Goal: Task Accomplishment & Management: Use online tool/utility

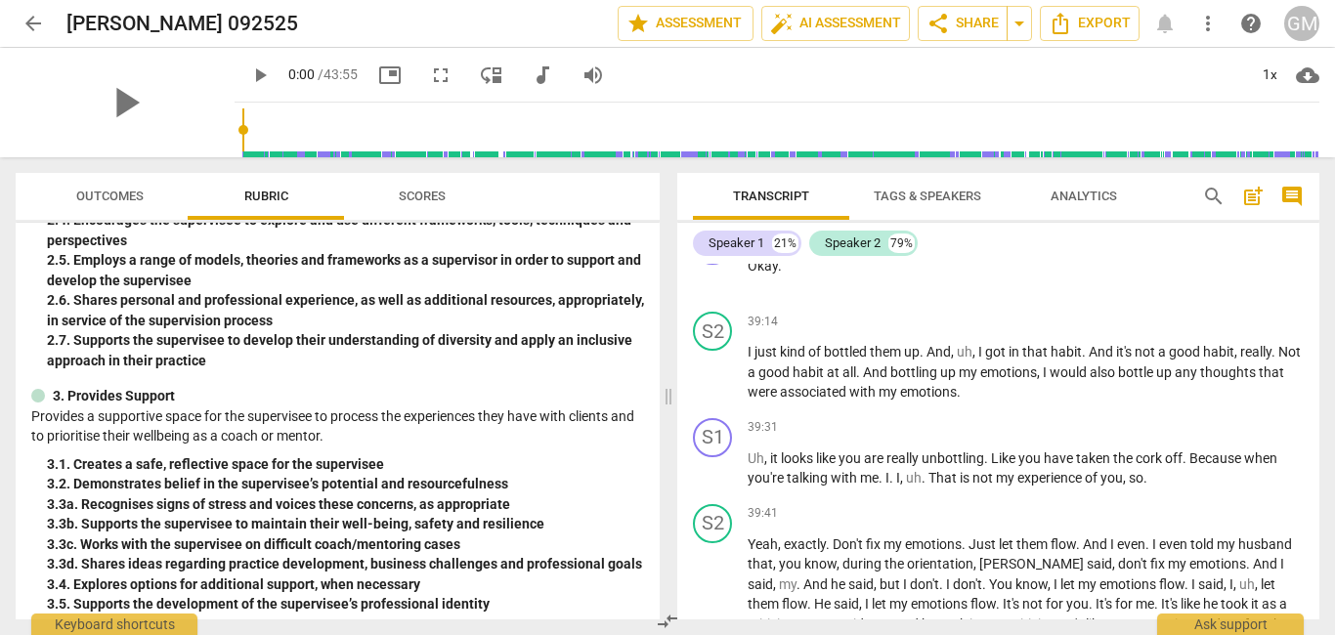
scroll to position [504, 0]
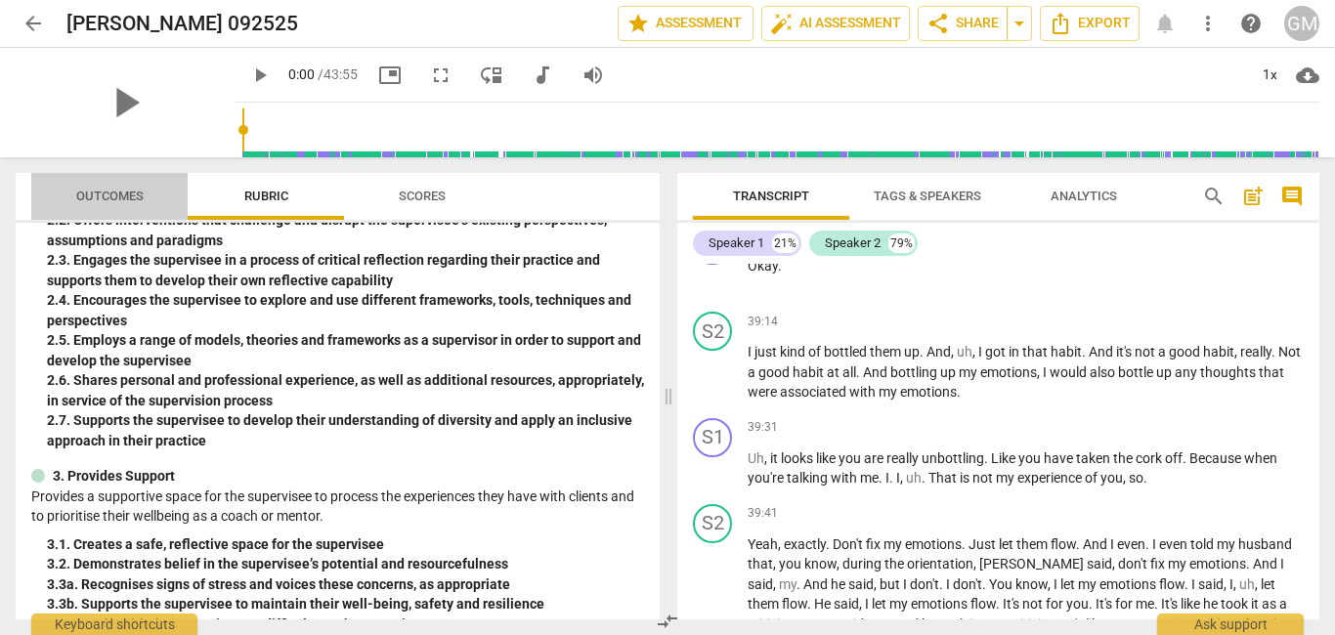
click at [123, 185] on span "Outcomes" at bounding box center [110, 197] width 114 height 26
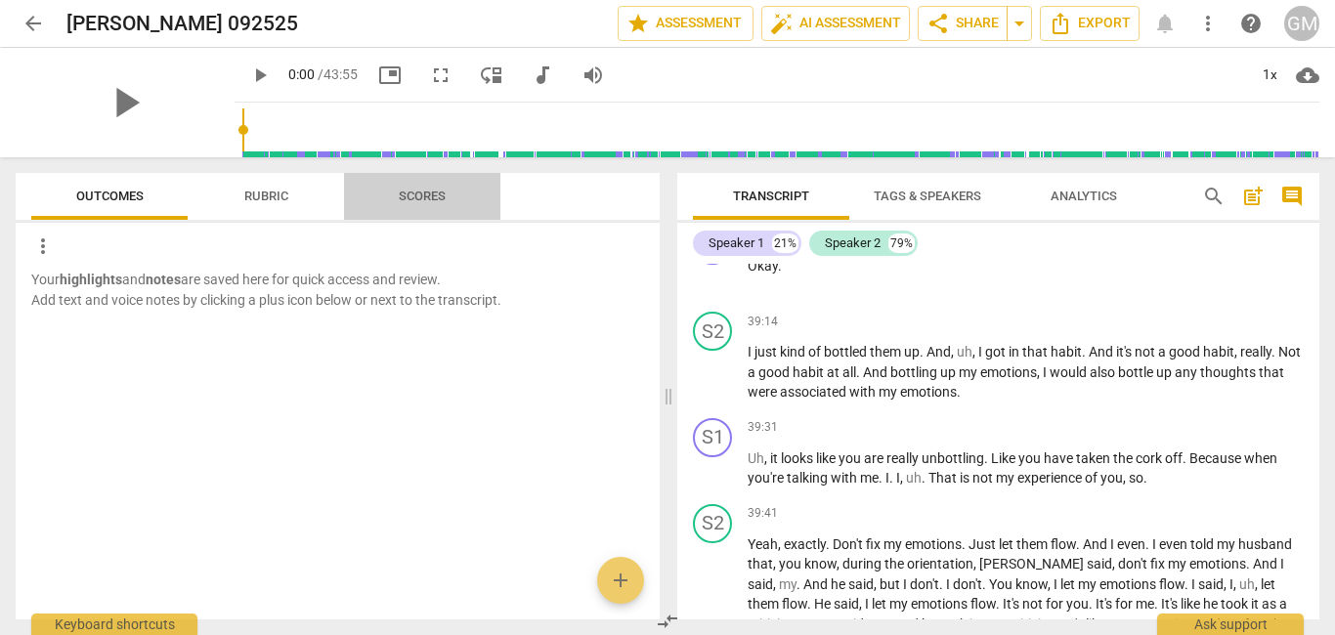
click at [427, 194] on span "Scores" at bounding box center [422, 196] width 47 height 15
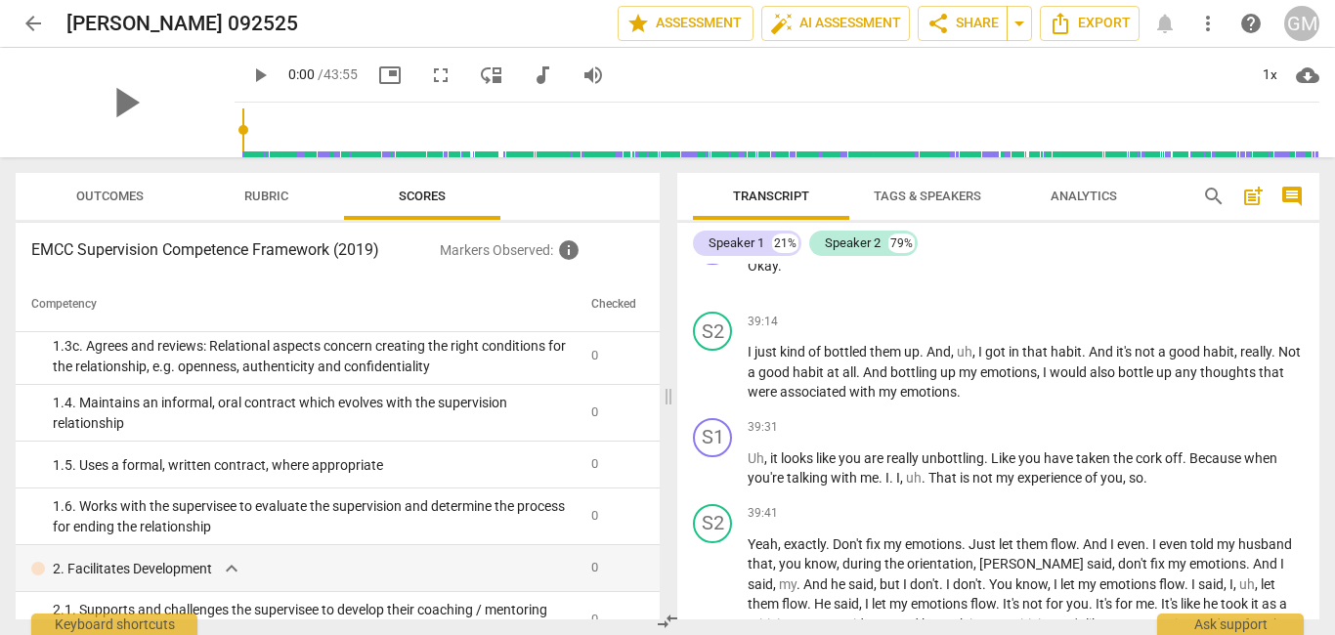
scroll to position [0, 0]
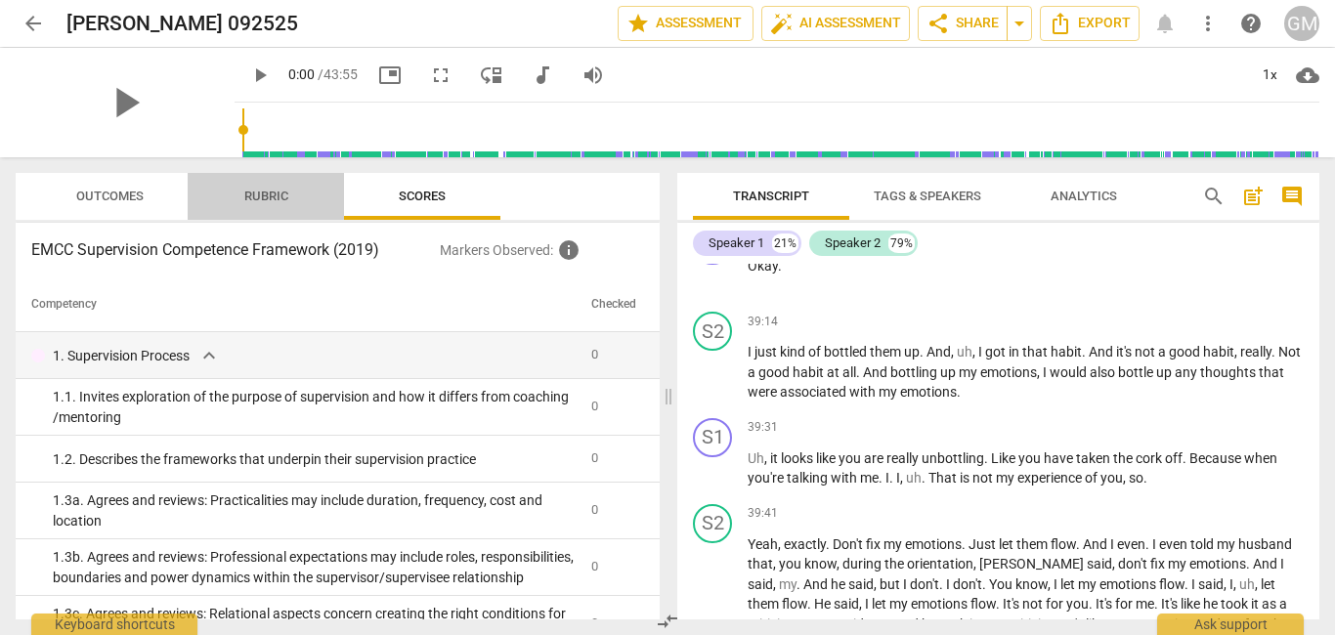
click at [295, 199] on span "Rubric" at bounding box center [266, 197] width 91 height 26
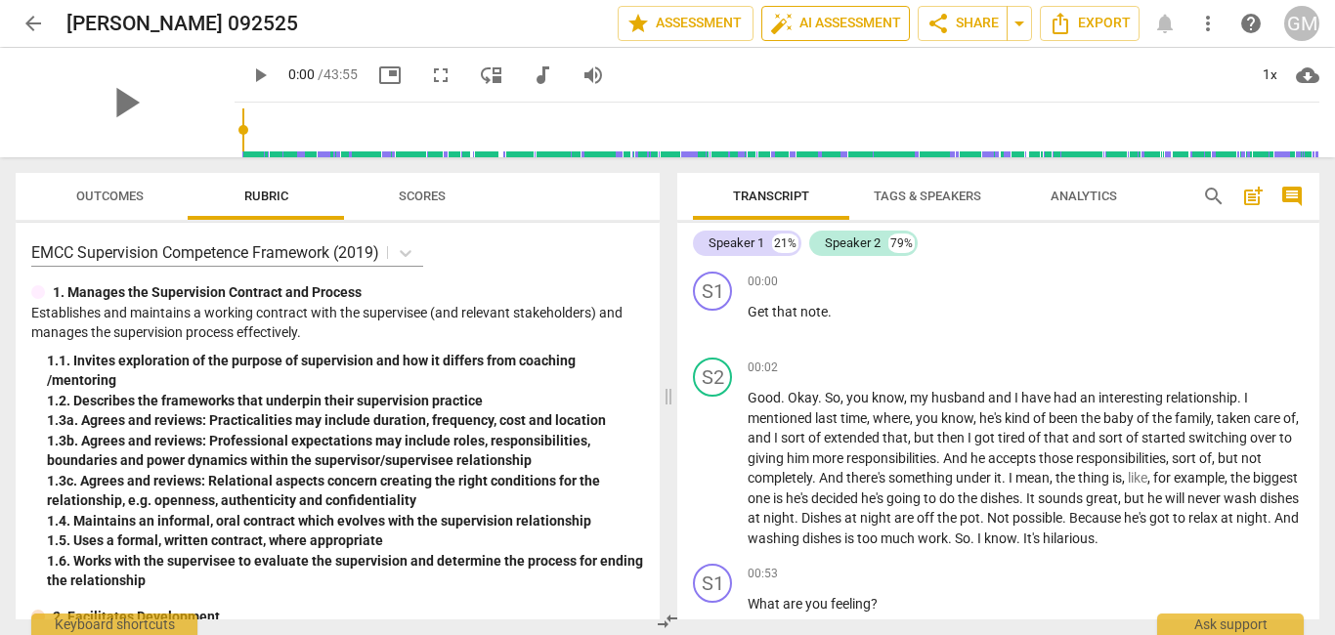
click at [835, 29] on span "auto_fix_high AI Assessment" at bounding box center [835, 23] width 131 height 23
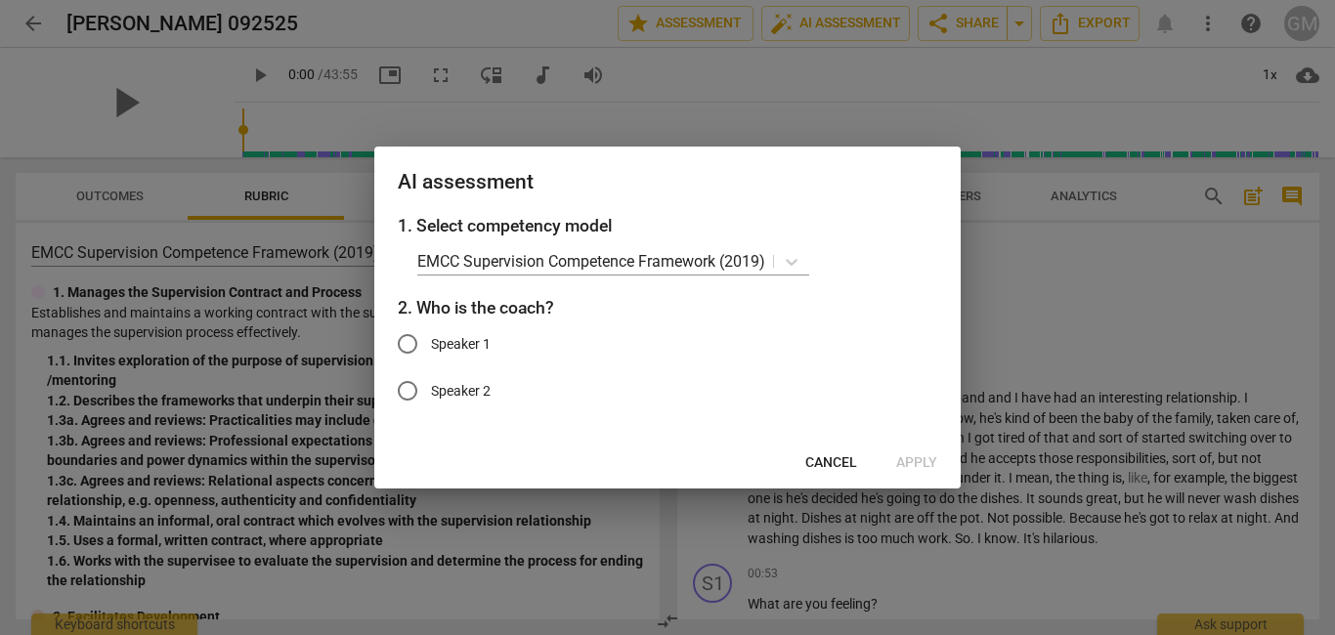
click at [838, 457] on span "Cancel" at bounding box center [831, 463] width 52 height 20
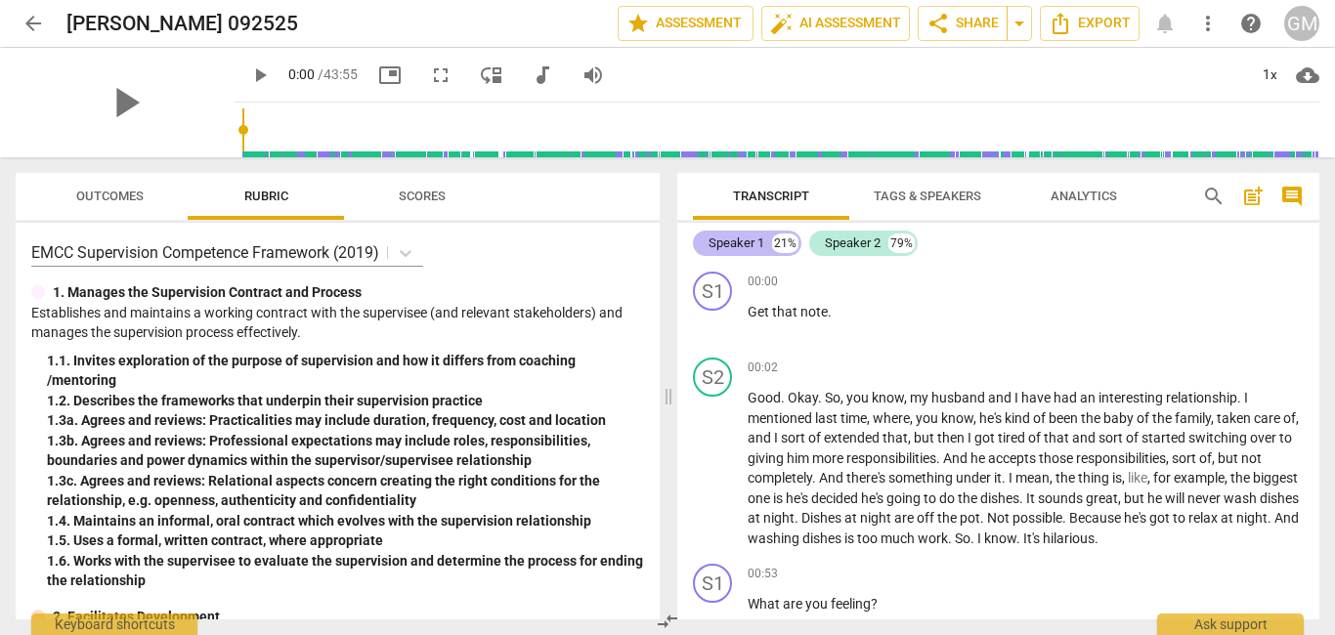
click at [753, 244] on div "Speaker 1" at bounding box center [737, 244] width 56 height 20
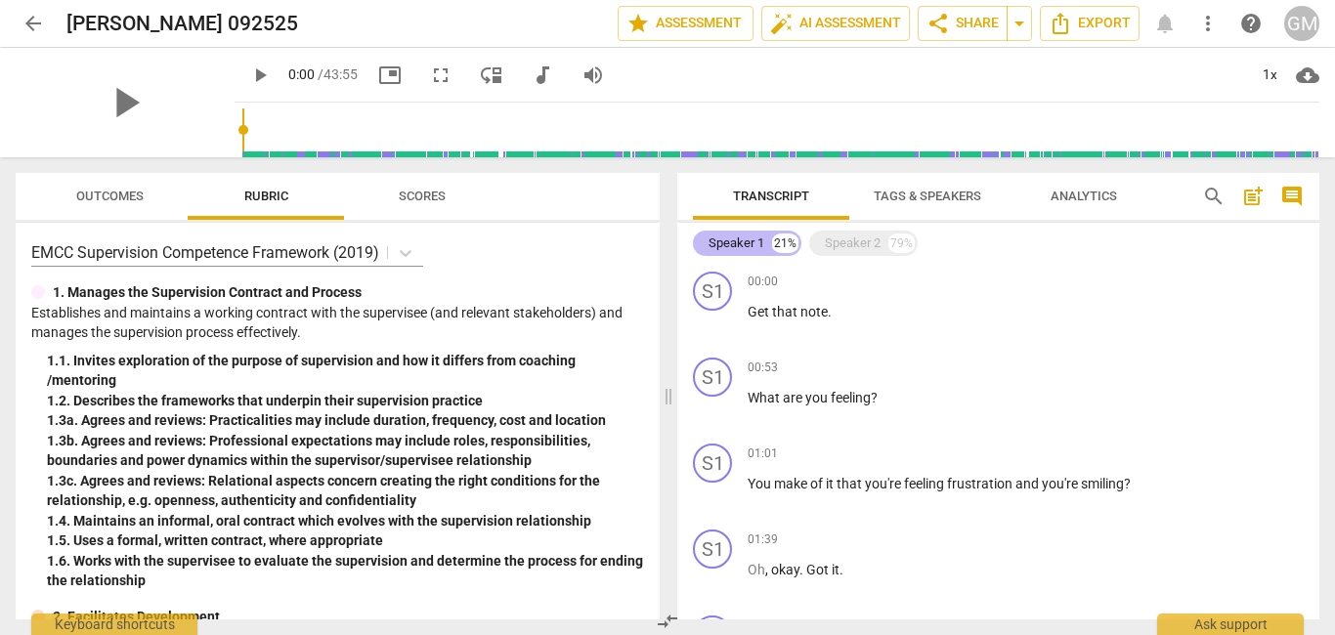
click at [753, 244] on div "Speaker 1" at bounding box center [737, 244] width 56 height 20
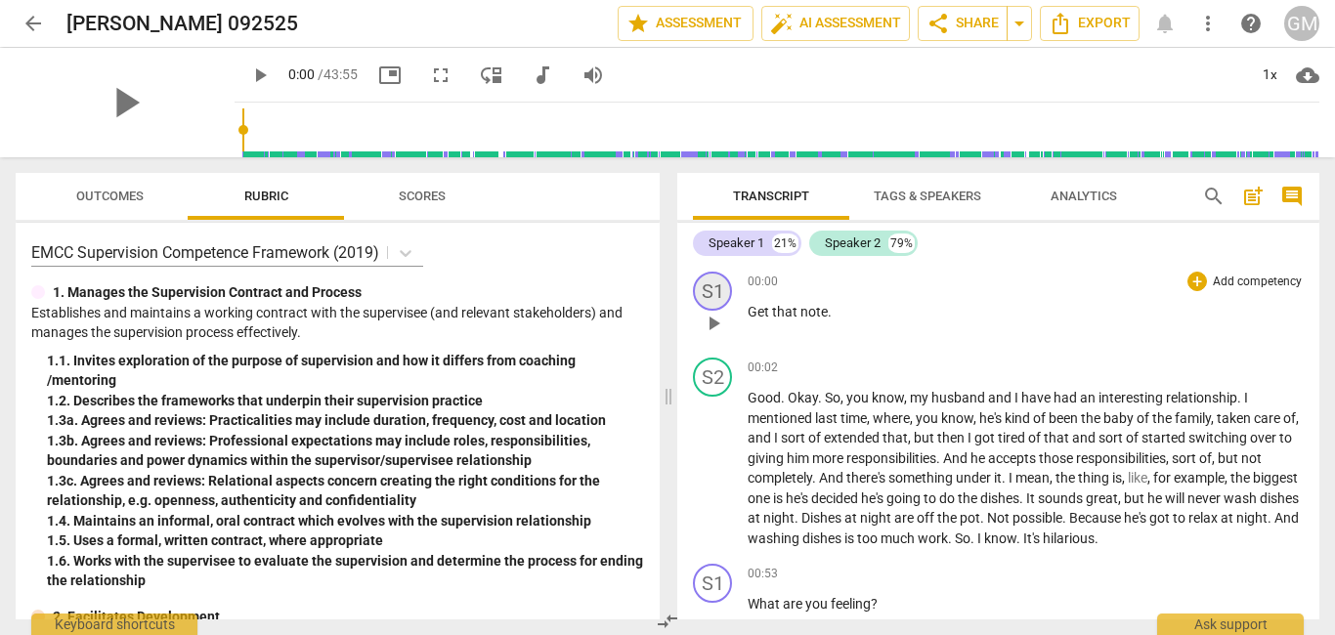
click at [720, 286] on div "S1" at bounding box center [712, 291] width 39 height 39
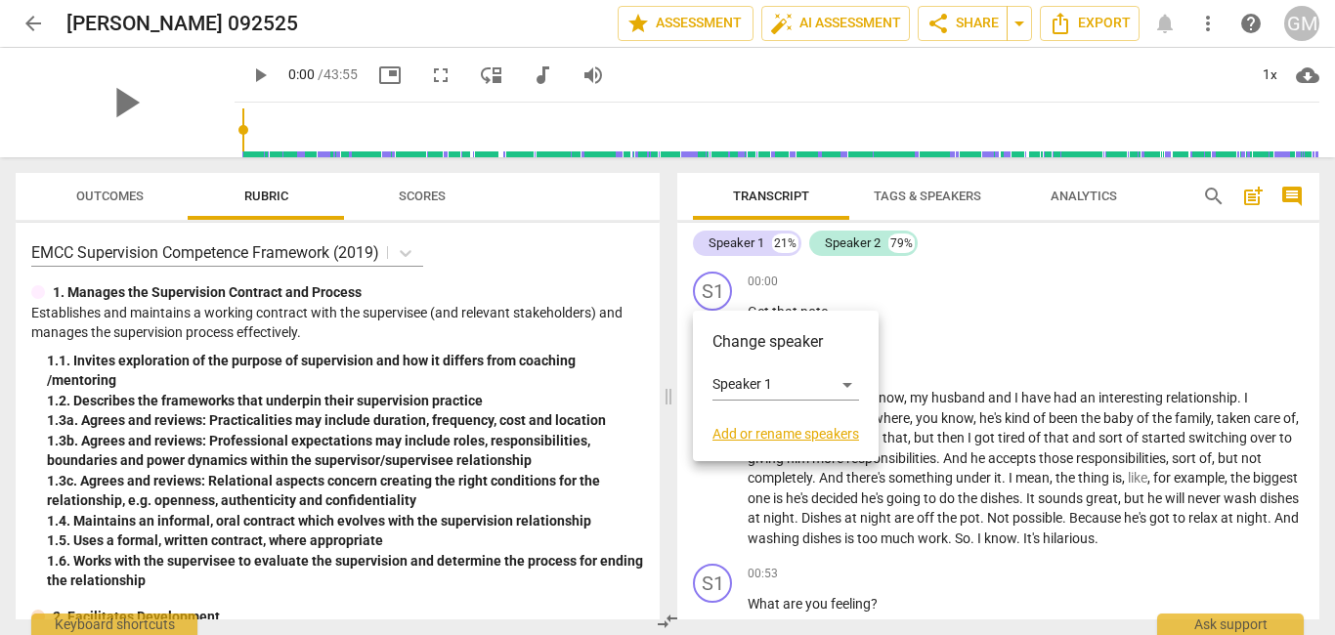
click at [1038, 302] on div at bounding box center [667, 317] width 1335 height 635
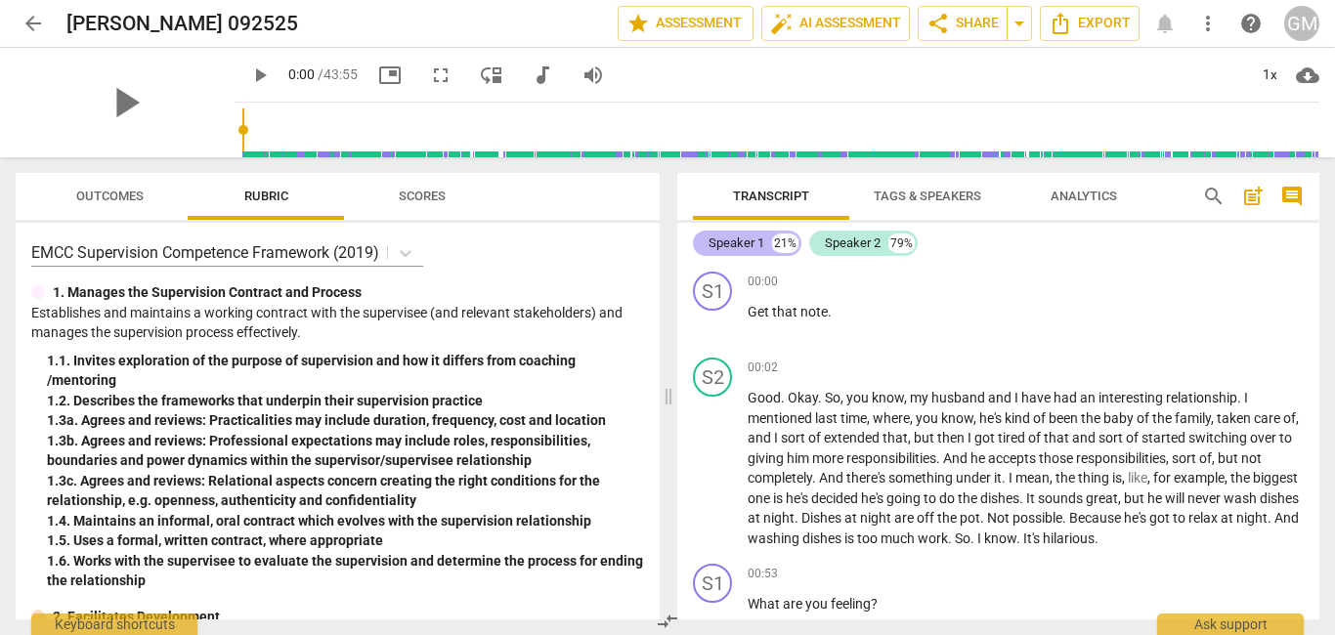
click at [718, 244] on div "Speaker 1" at bounding box center [737, 244] width 56 height 20
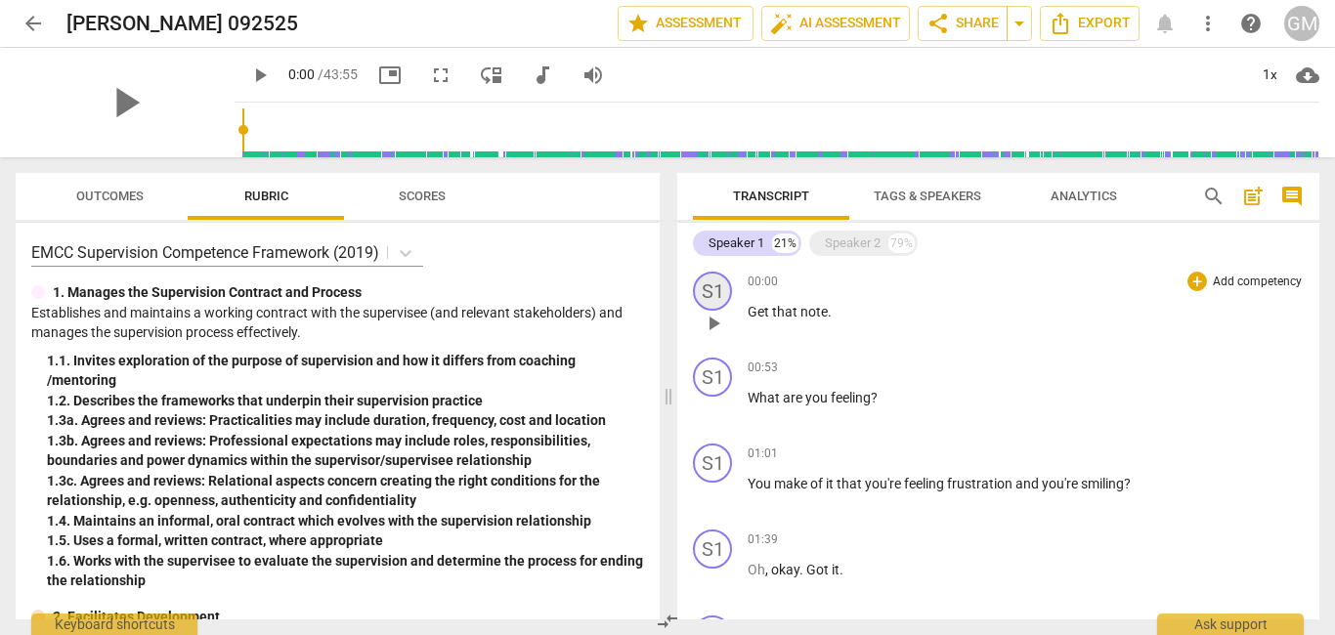
click at [713, 293] on div "S1" at bounding box center [712, 291] width 39 height 39
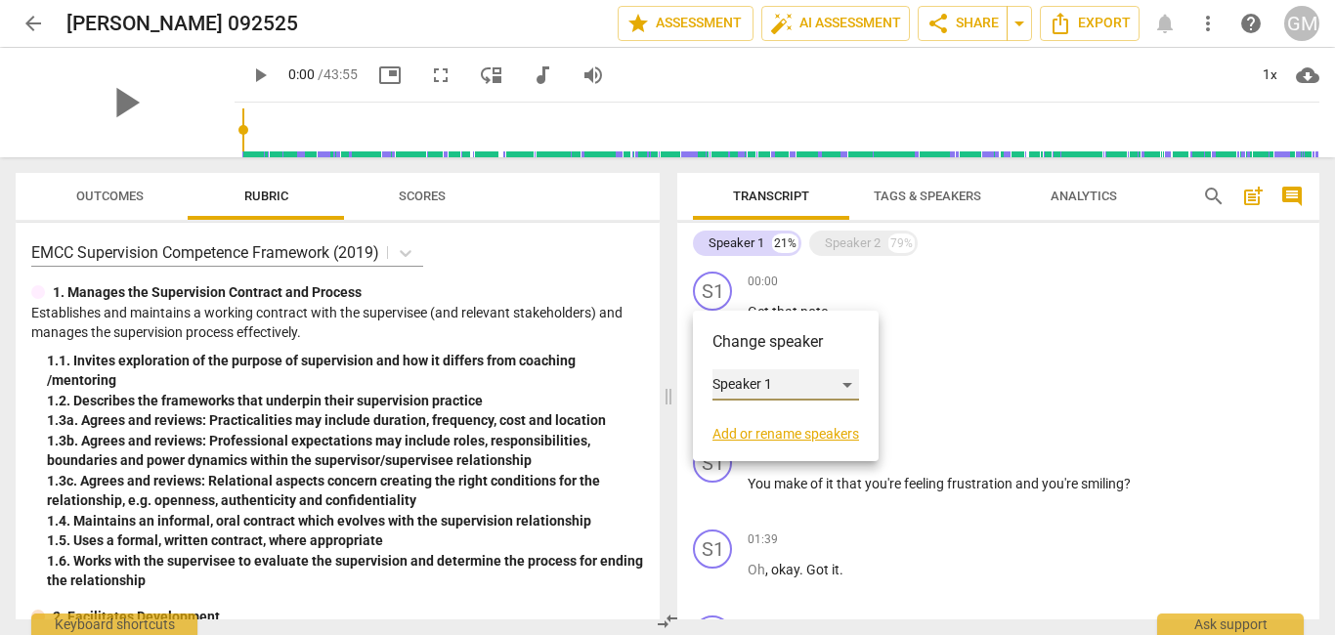
click at [848, 383] on div "Speaker 1" at bounding box center [785, 384] width 147 height 31
click at [812, 382] on li "Speaker 1" at bounding box center [786, 384] width 149 height 37
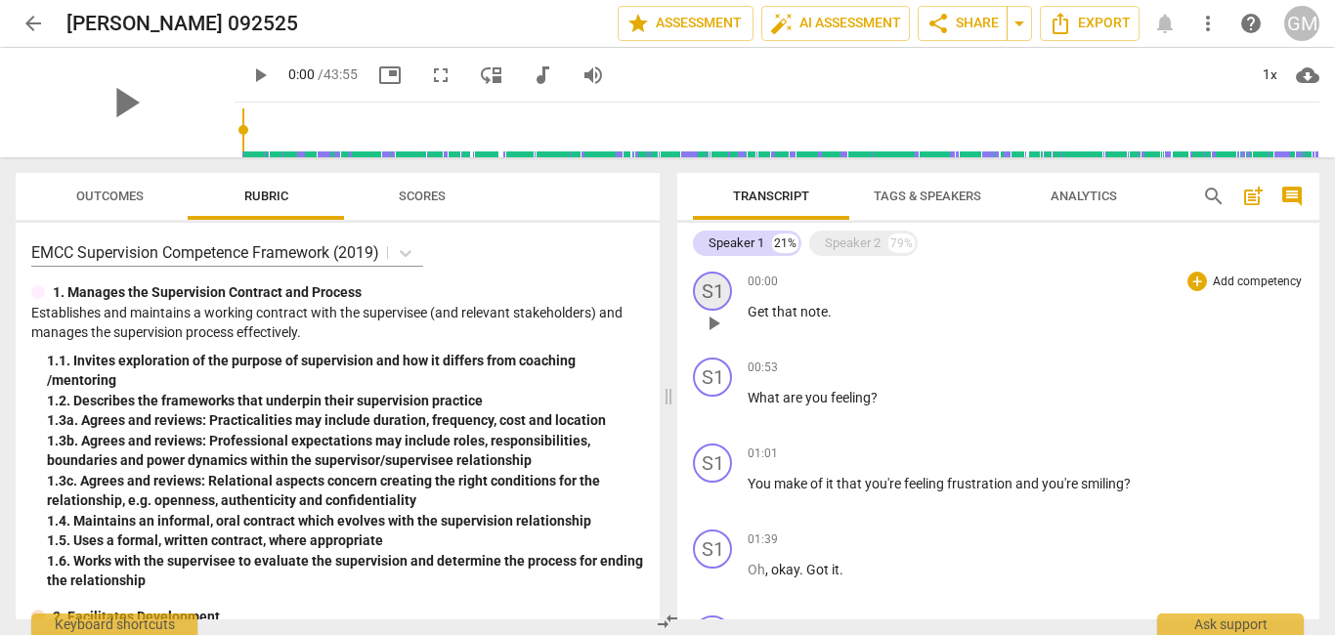
click at [719, 285] on div "S1" at bounding box center [712, 291] width 39 height 39
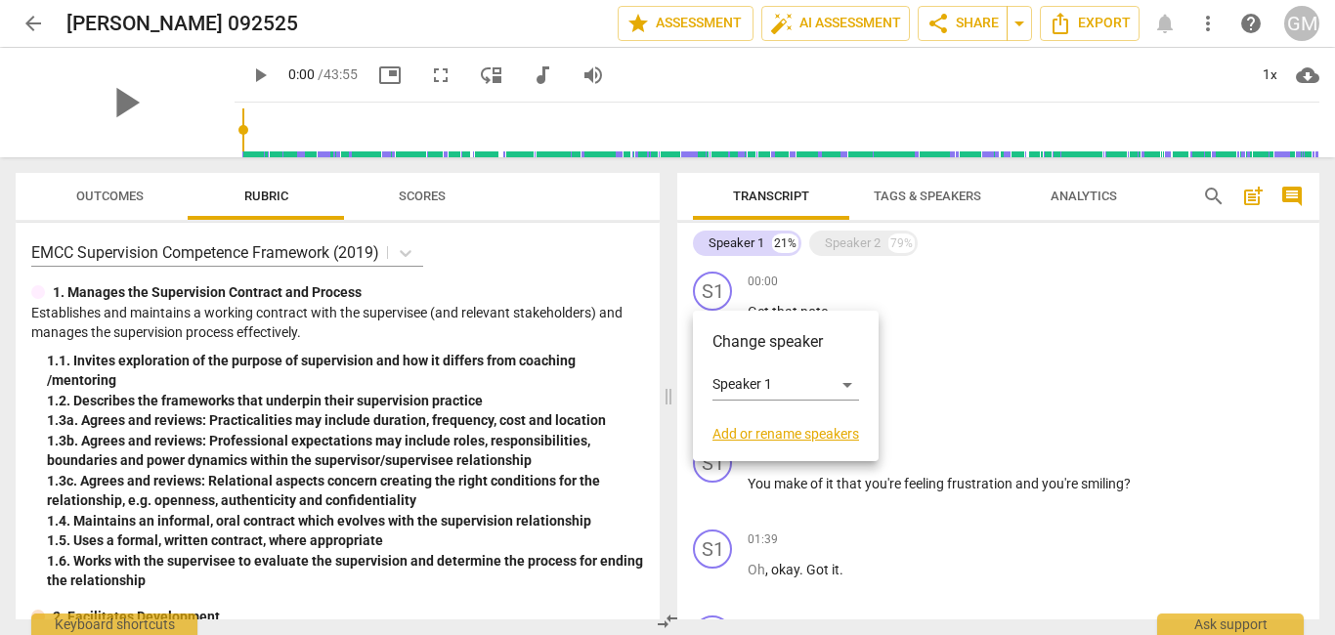
click at [743, 433] on link "Add or rename speakers" at bounding box center [785, 434] width 147 height 16
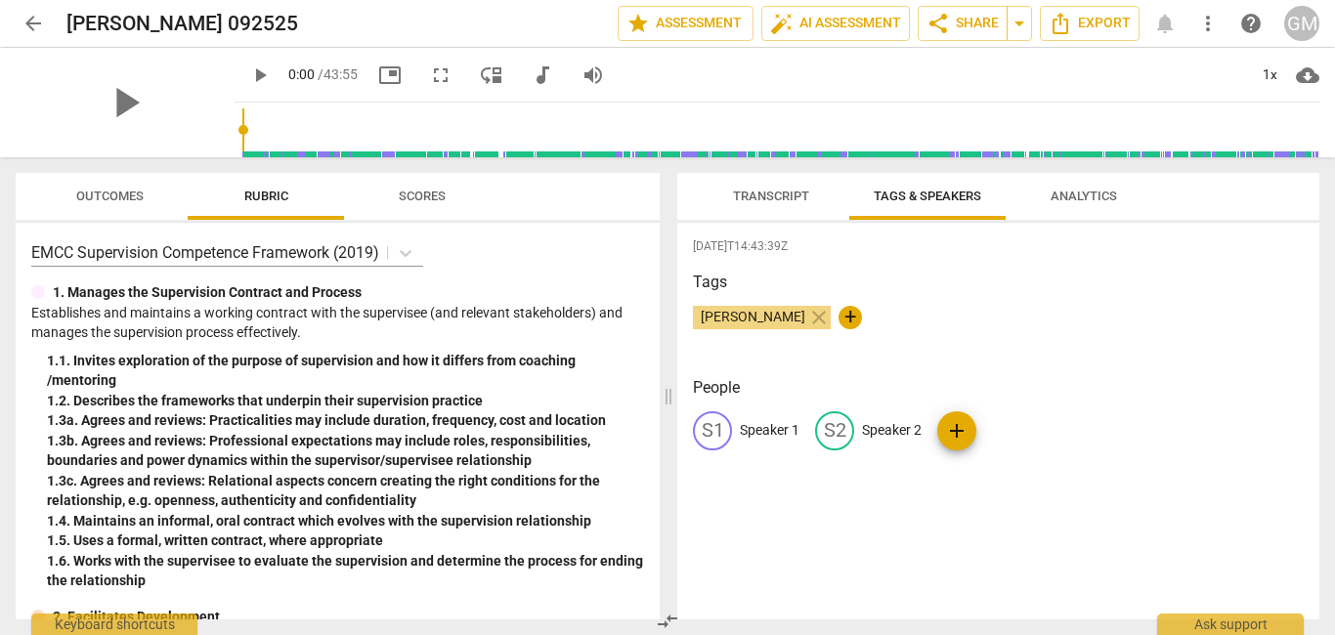
click at [755, 317] on span "[PERSON_NAME]" at bounding box center [753, 317] width 120 height 16
click at [714, 423] on span "edit" at bounding box center [712, 430] width 23 height 23
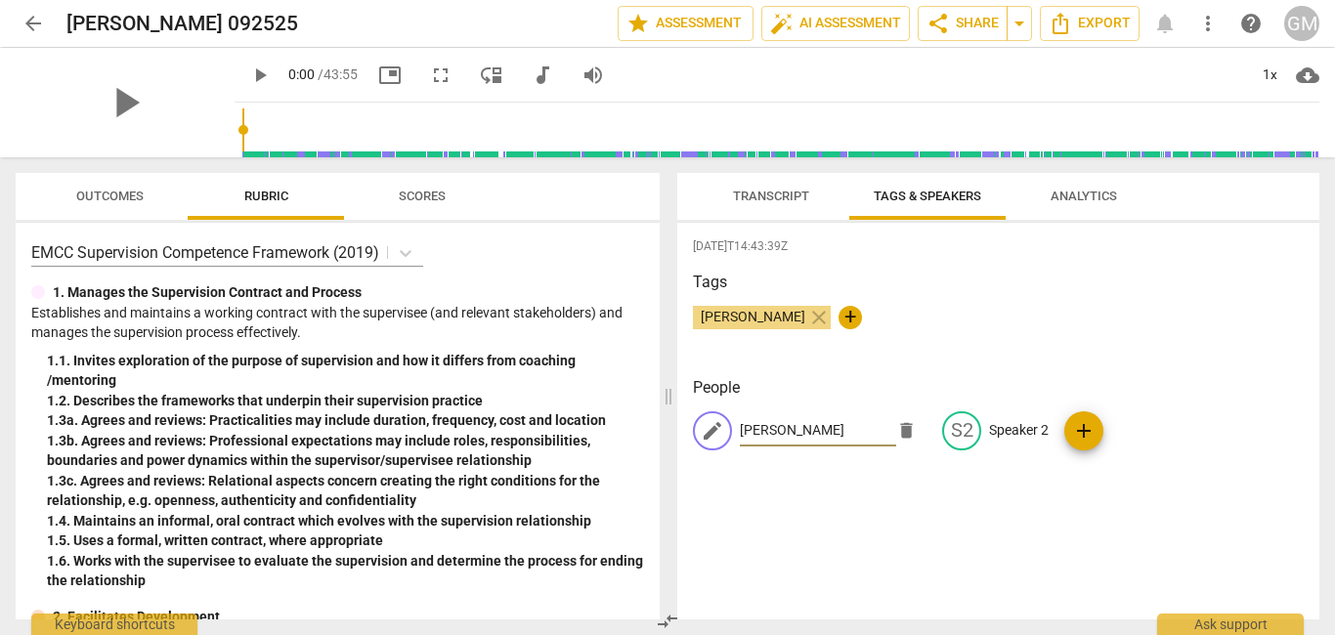
type input "[PERSON_NAME]"
click at [968, 334] on div "[PERSON_NAME] close +" at bounding box center [998, 325] width 611 height 39
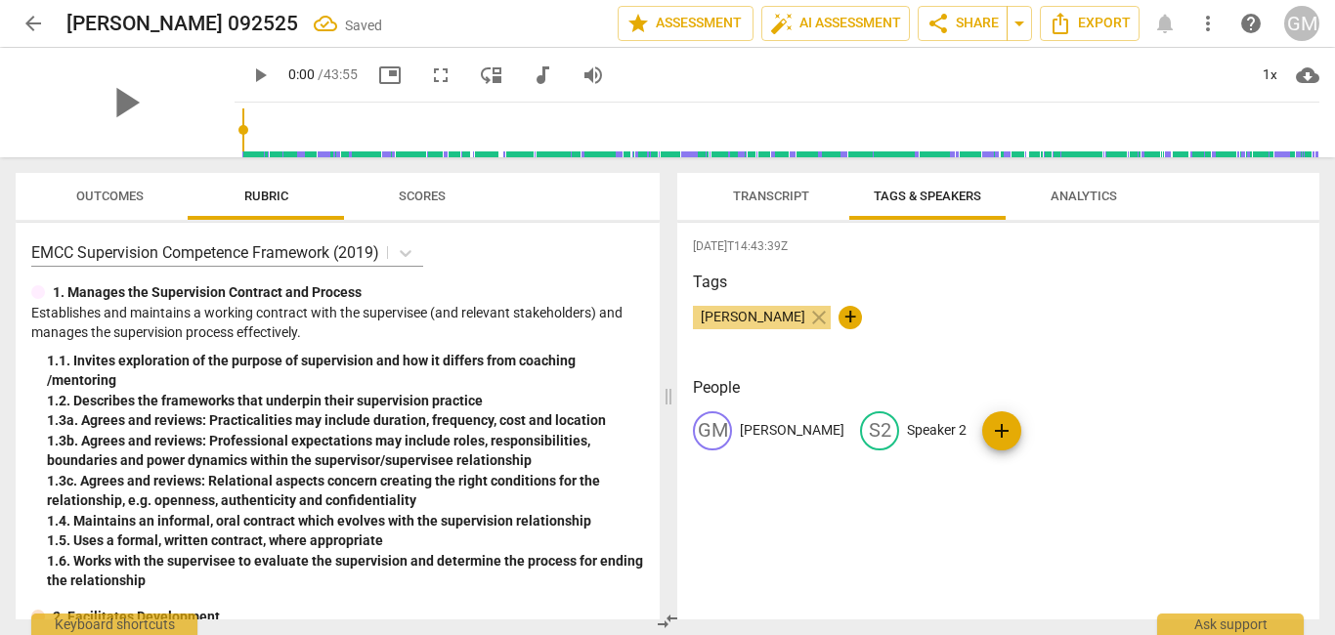
click at [769, 200] on span "Transcript" at bounding box center [771, 196] width 76 height 15
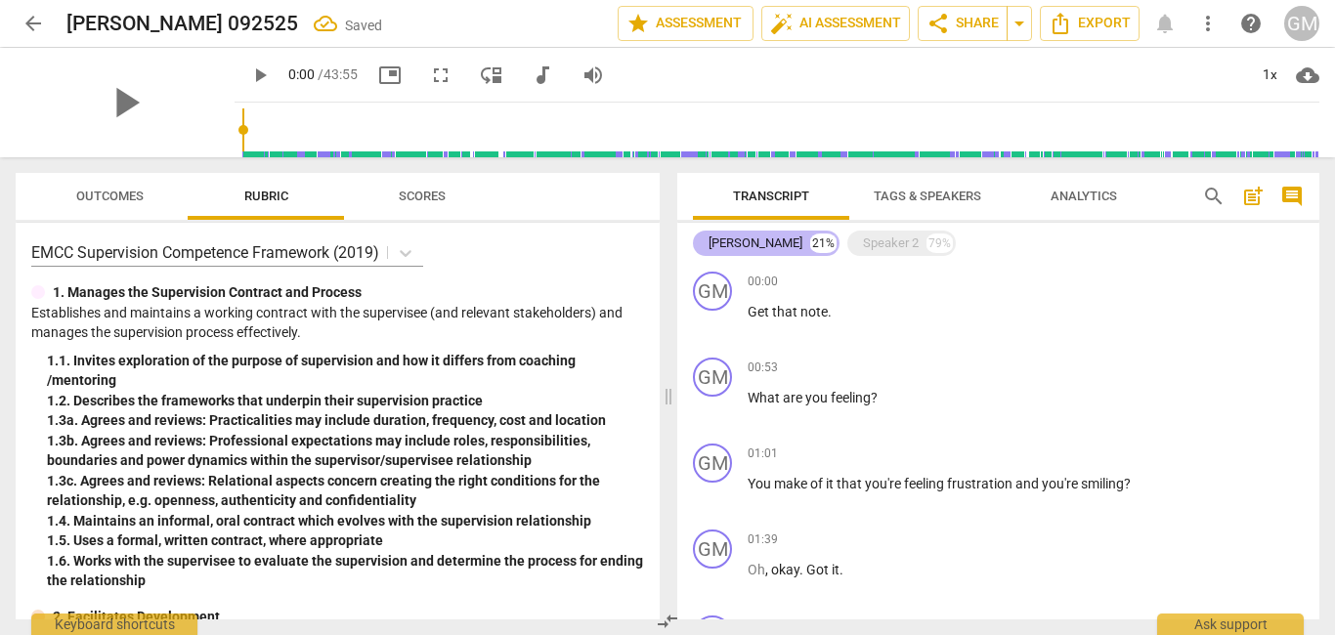
click at [768, 248] on div "[PERSON_NAME]" at bounding box center [756, 244] width 94 height 20
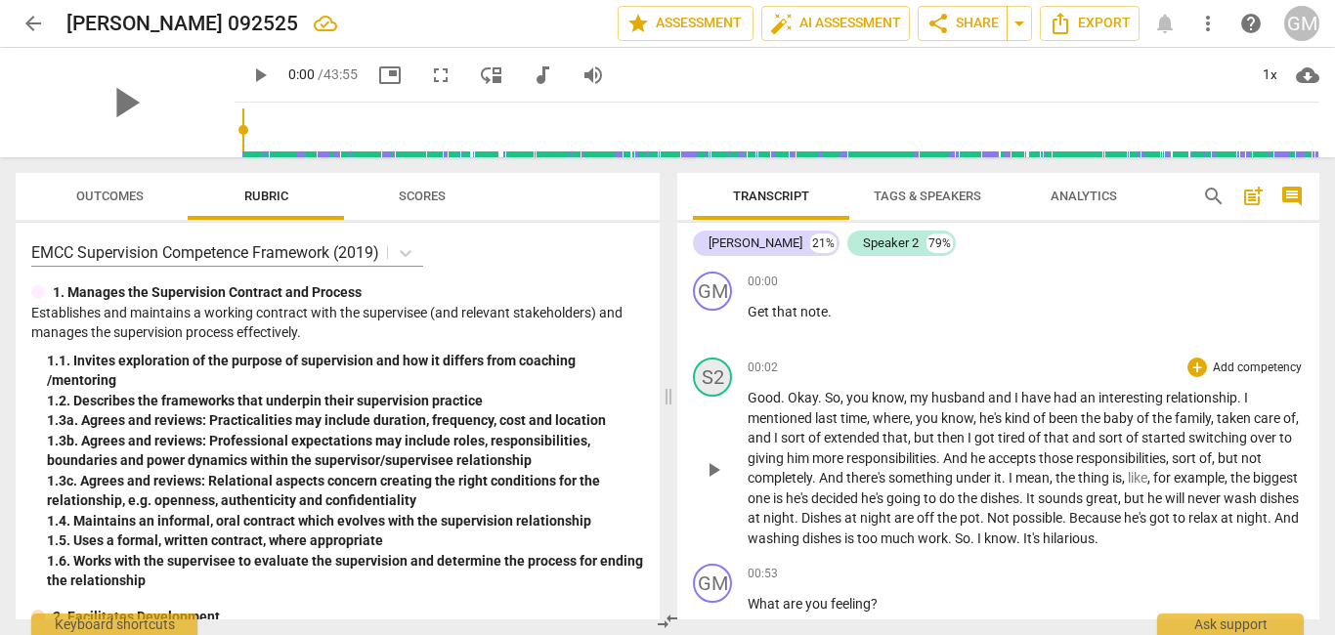
click at [718, 377] on div "S2" at bounding box center [712, 377] width 39 height 39
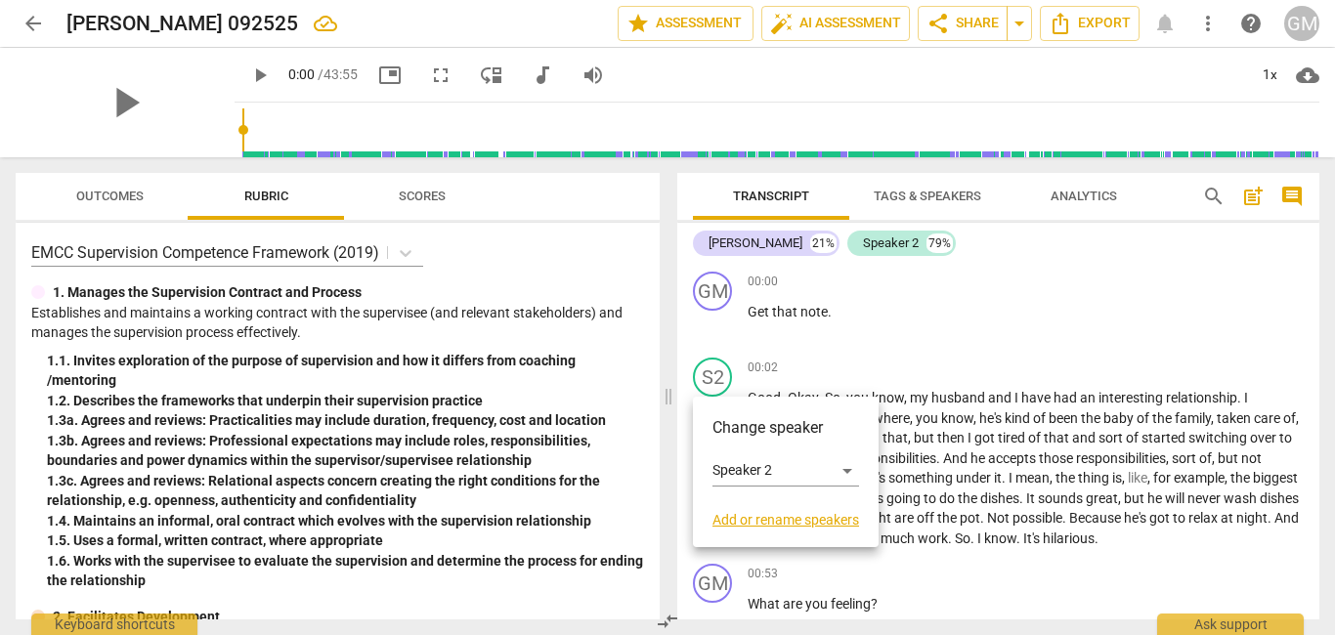
click at [767, 522] on link "Add or rename speakers" at bounding box center [785, 520] width 147 height 16
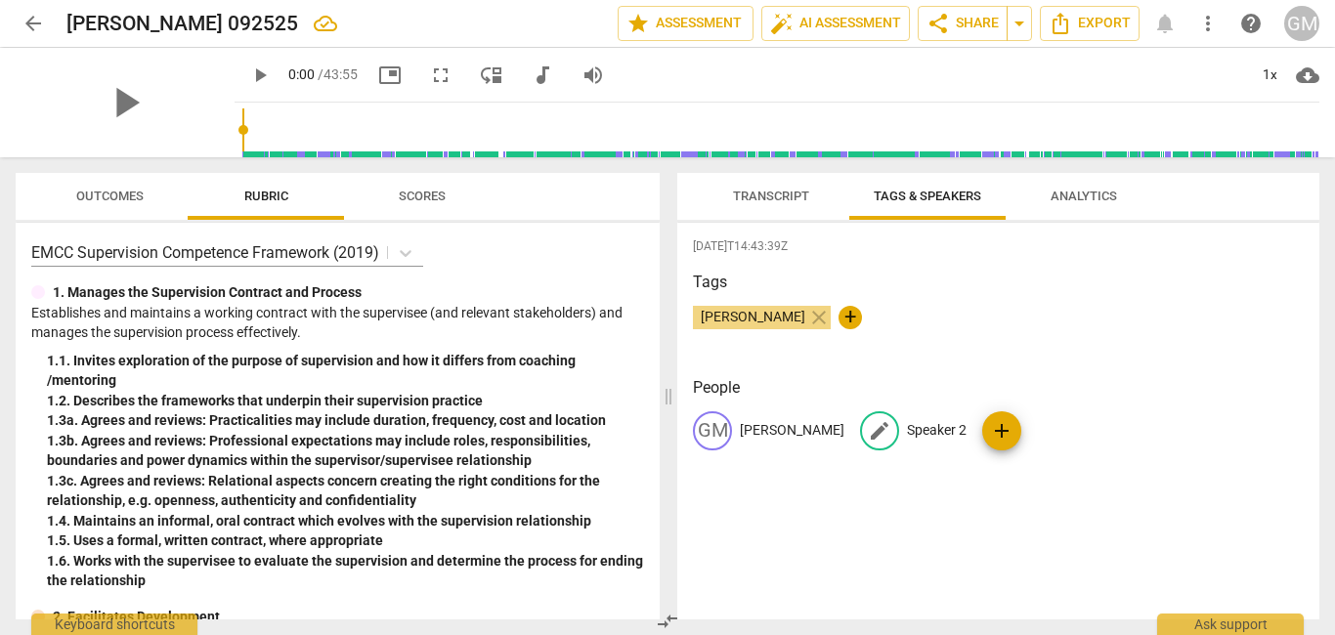
click at [868, 429] on span "edit" at bounding box center [879, 430] width 23 height 23
type input "[PERSON_NAME]"
click at [1225, 399] on div "People GM [PERSON_NAME] edit [PERSON_NAME] delete add" at bounding box center [998, 429] width 611 height 106
click at [1075, 202] on span "Analytics" at bounding box center [1084, 196] width 66 height 15
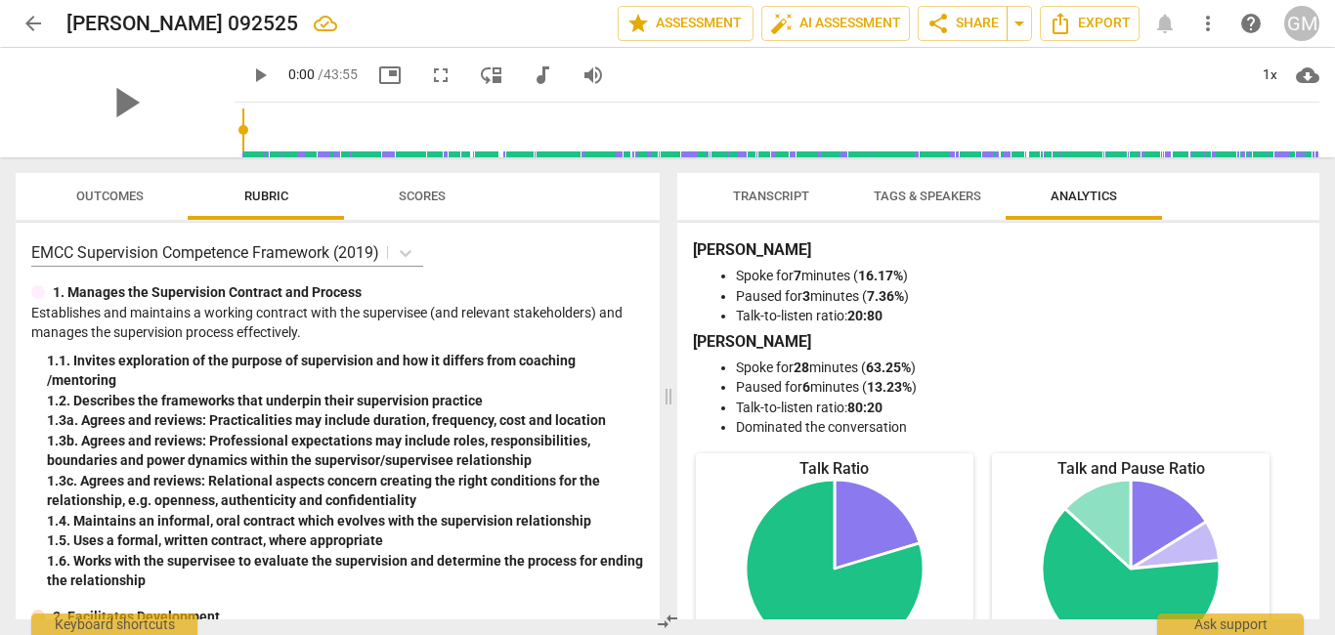
click at [772, 196] on span "Transcript" at bounding box center [771, 196] width 76 height 15
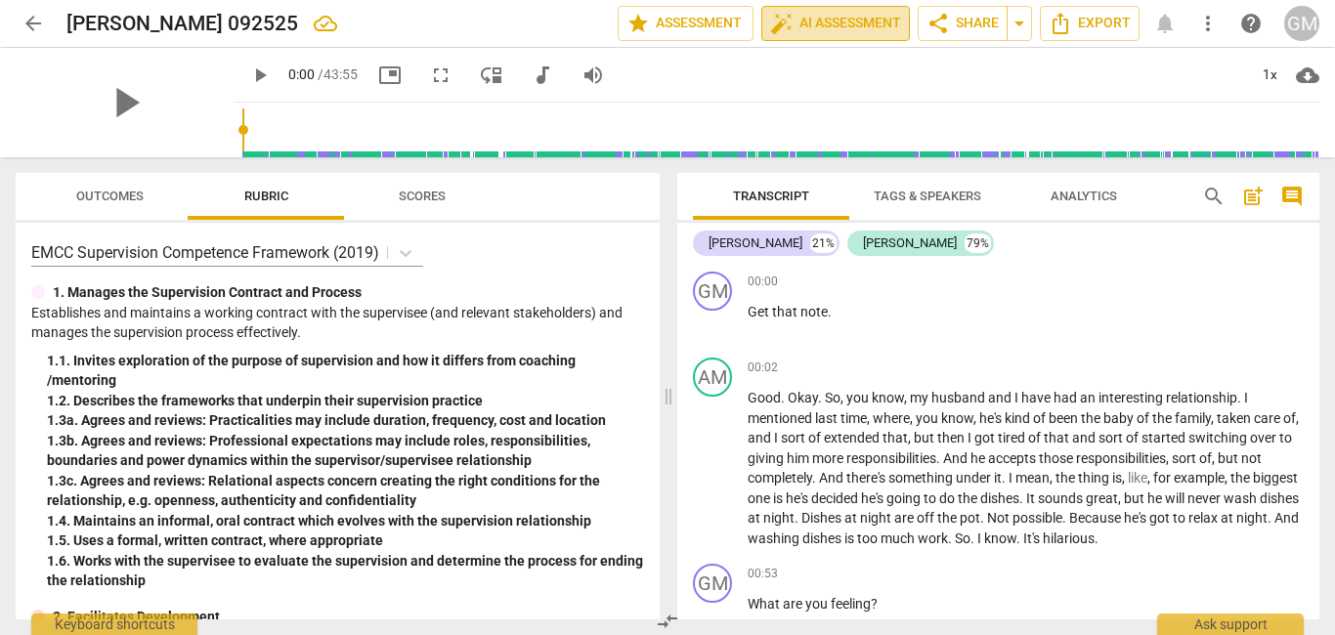
click at [841, 17] on span "auto_fix_high AI Assessment" at bounding box center [835, 23] width 131 height 23
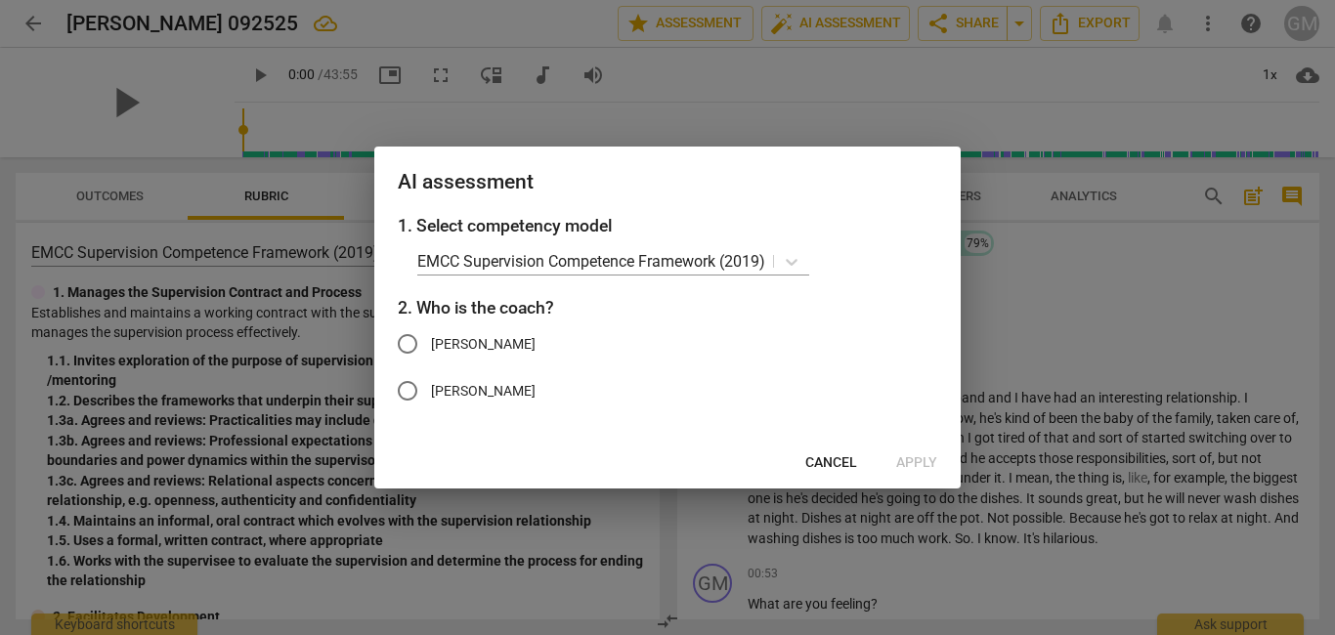
click at [406, 346] on input "[PERSON_NAME]" at bounding box center [407, 344] width 47 height 47
radio input "true"
click at [911, 467] on span "Apply" at bounding box center [916, 463] width 41 height 20
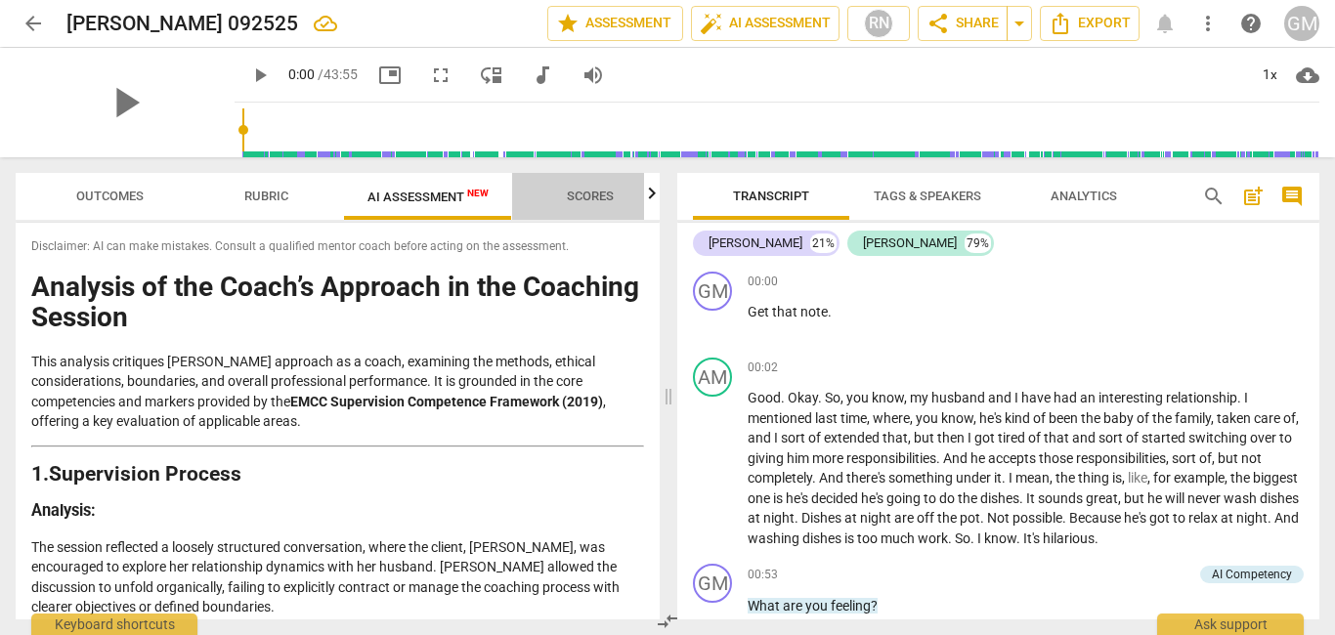
click at [587, 195] on span "Scores" at bounding box center [590, 196] width 47 height 15
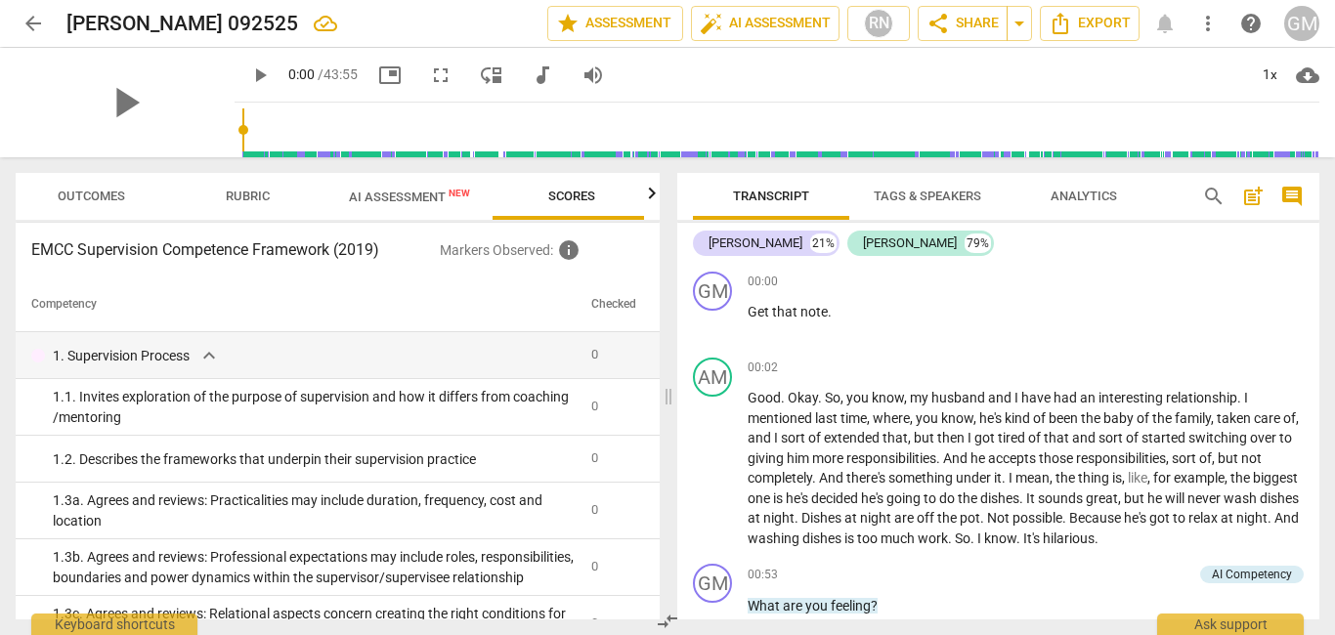
scroll to position [0, 23]
click at [69, 191] on span "Outcomes" at bounding box center [86, 196] width 67 height 15
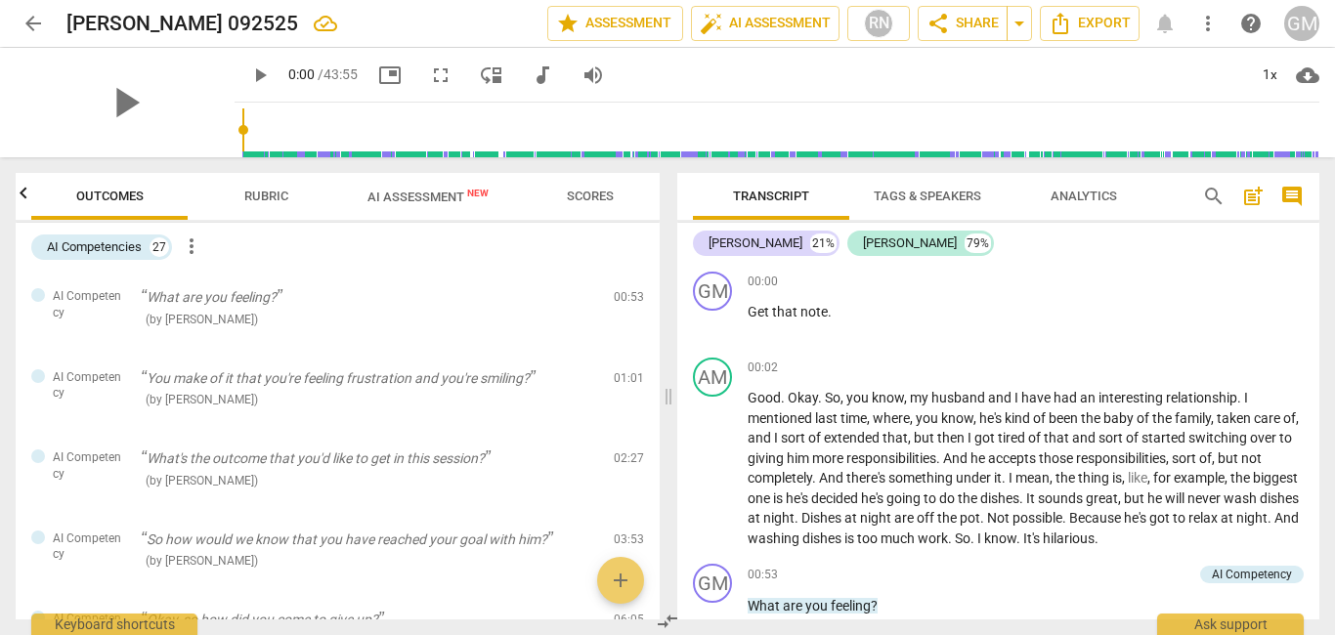
scroll to position [0, 0]
click at [648, 197] on icon "button" at bounding box center [651, 193] width 23 height 23
click at [576, 193] on span "Scores" at bounding box center [566, 196] width 47 height 15
